Goal: Navigation & Orientation: Find specific page/section

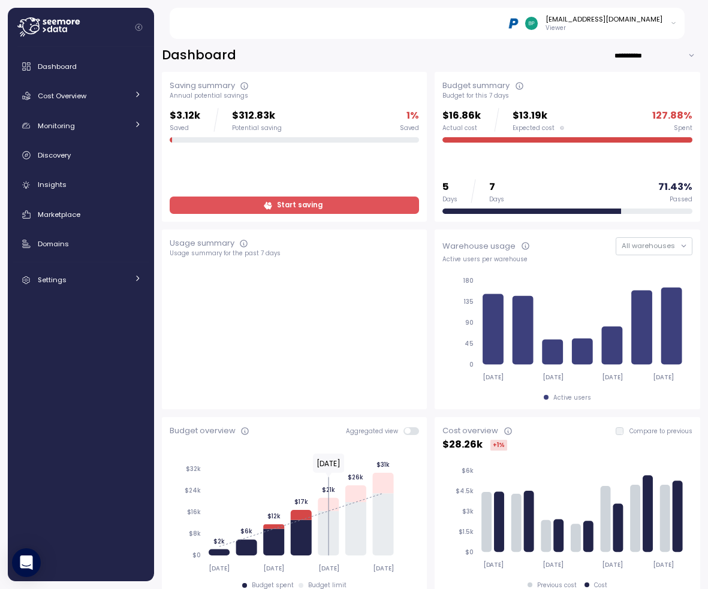
click at [334, 3] on main "**********" at bounding box center [358, 294] width 700 height 589
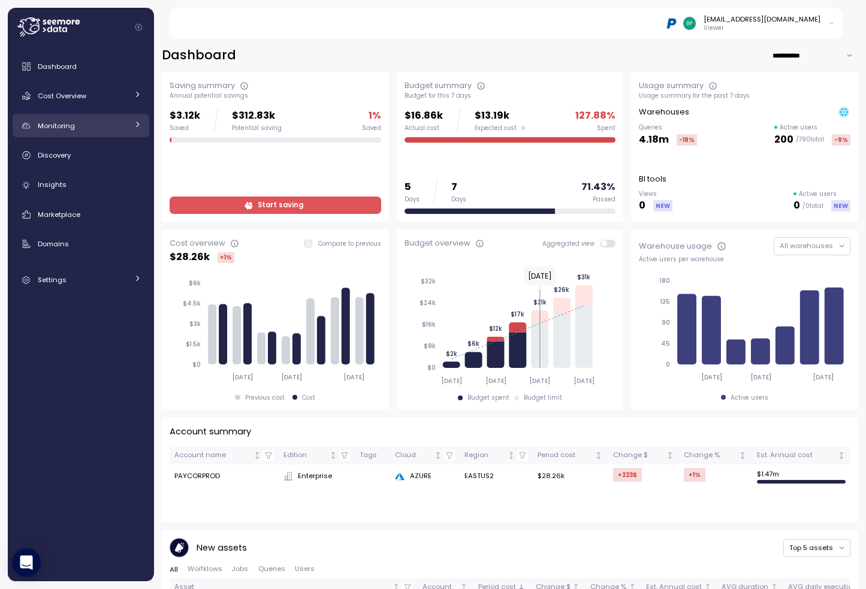
click at [117, 125] on div "Monitoring" at bounding box center [83, 126] width 90 height 12
click at [118, 125] on div "Monitoring" at bounding box center [83, 126] width 90 height 12
